Goal: Task Accomplishment & Management: Use online tool/utility

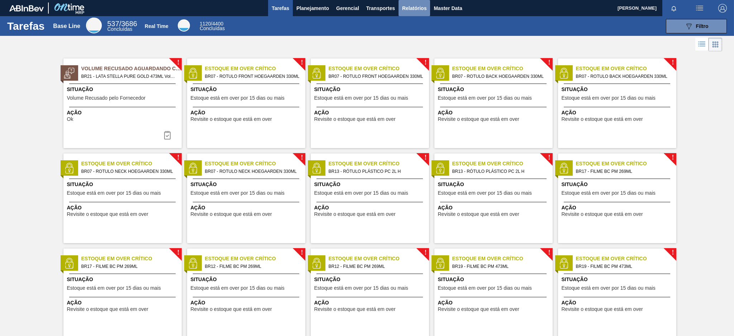
click at [400, 12] on button "Relatórios" at bounding box center [414, 8] width 32 height 16
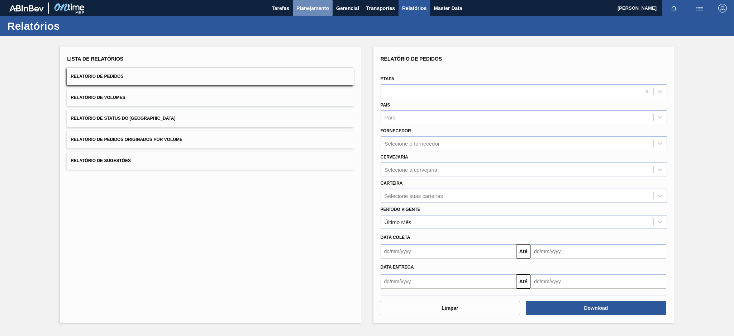
click at [306, 4] on span "Planejamento" at bounding box center [312, 8] width 33 height 9
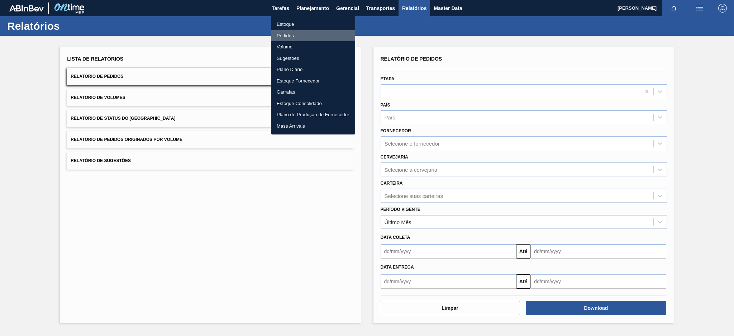
click at [282, 38] on li "Pedidos" at bounding box center [313, 35] width 84 height 11
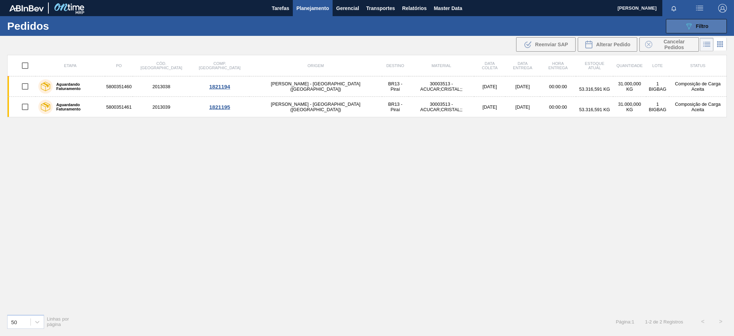
click at [684, 27] on icon "089F7B8B-B2A5-4AFE-B5C0-19BA573D28AC" at bounding box center [688, 26] width 9 height 9
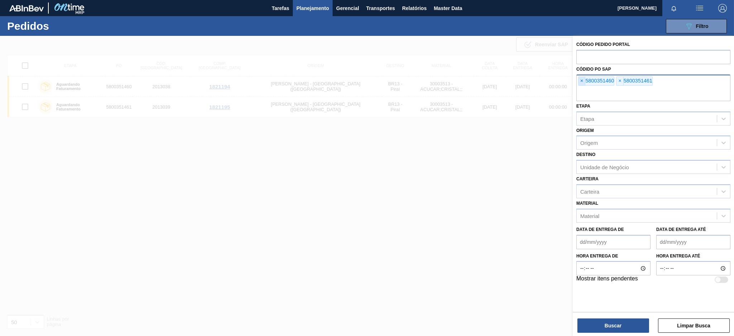
click at [581, 83] on span "×" at bounding box center [581, 81] width 7 height 9
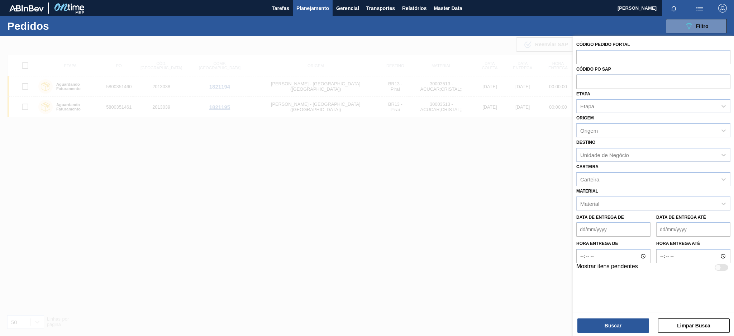
paste input "[URL][DOMAIN_NAME]"
type input "[URL][DOMAIN_NAME]"
click at [581, 83] on input "text" at bounding box center [653, 82] width 154 height 14
paste input "text"
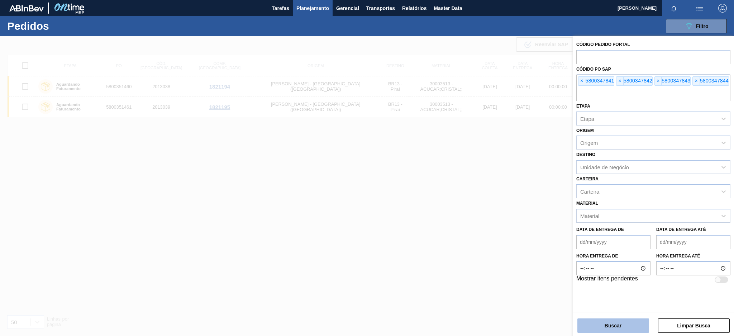
click at [631, 327] on button "Buscar" at bounding box center [613, 325] width 72 height 14
